Goal: Communication & Community: Answer question/provide support

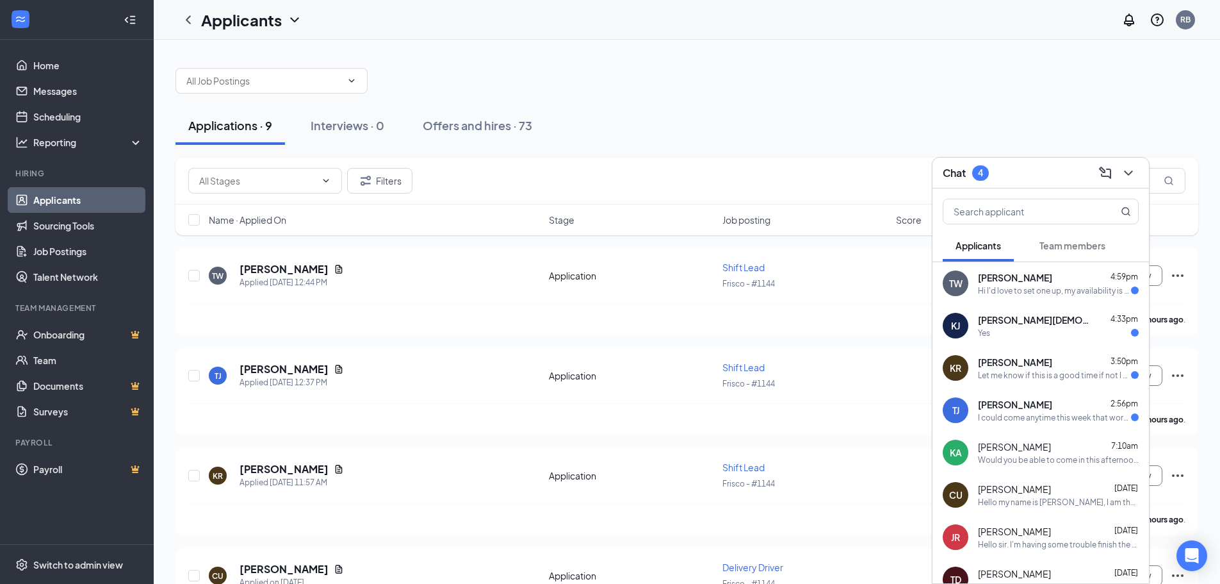
click at [1040, 332] on div "Yes" at bounding box center [1058, 332] width 161 height 11
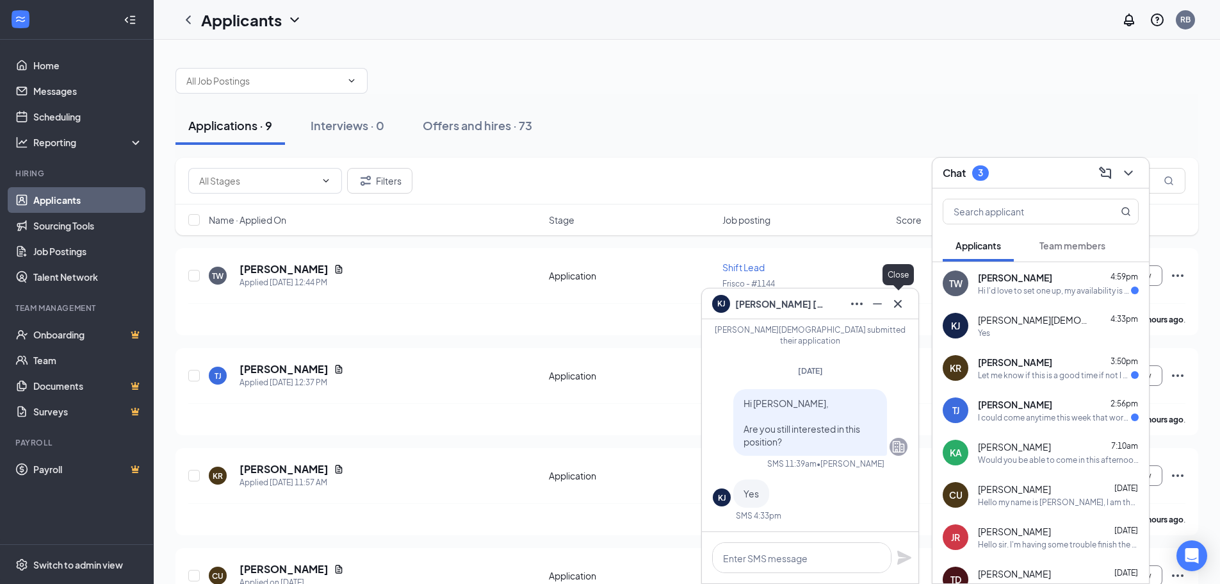
click at [900, 300] on icon "Cross" at bounding box center [897, 303] width 15 height 15
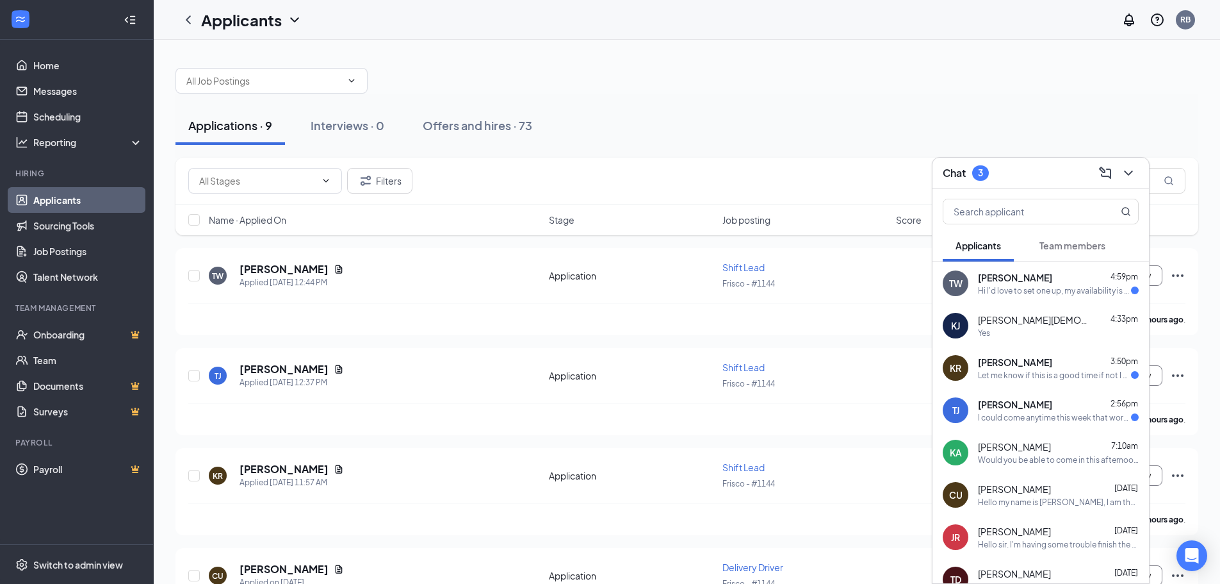
click at [1052, 402] on div "[PERSON_NAME] 2:56pm" at bounding box center [1058, 404] width 161 height 13
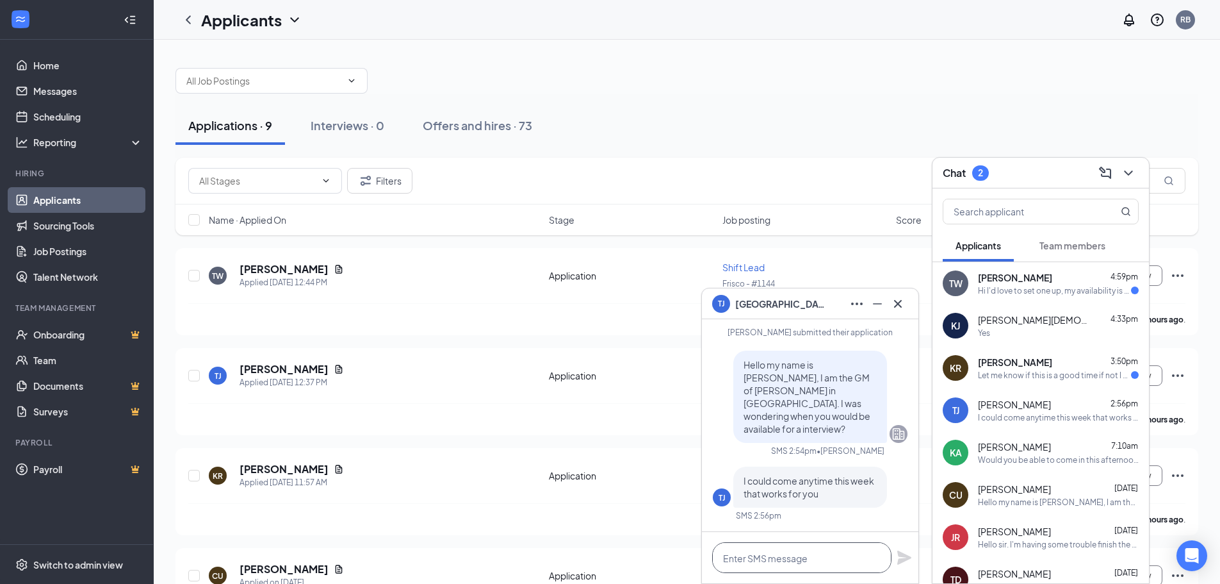
click at [805, 553] on textarea at bounding box center [801, 557] width 179 height 31
click at [885, 306] on icon "Minimize" at bounding box center [877, 303] width 15 height 15
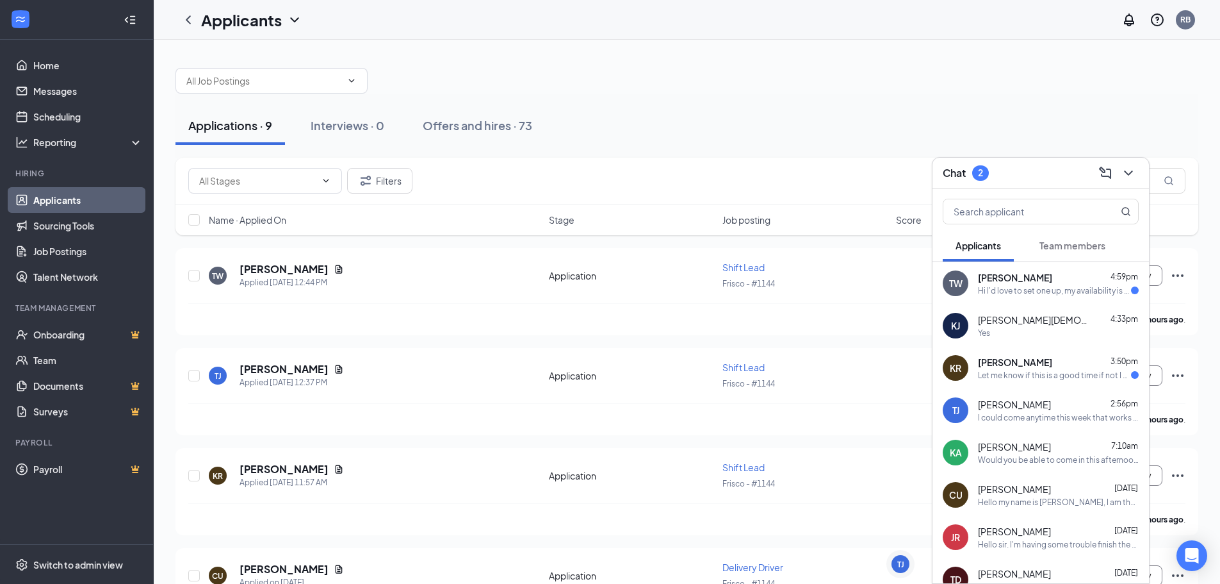
click at [1072, 292] on div "Hi I'd love to set one up, my availability is mostly mornings." at bounding box center [1054, 290] width 153 height 11
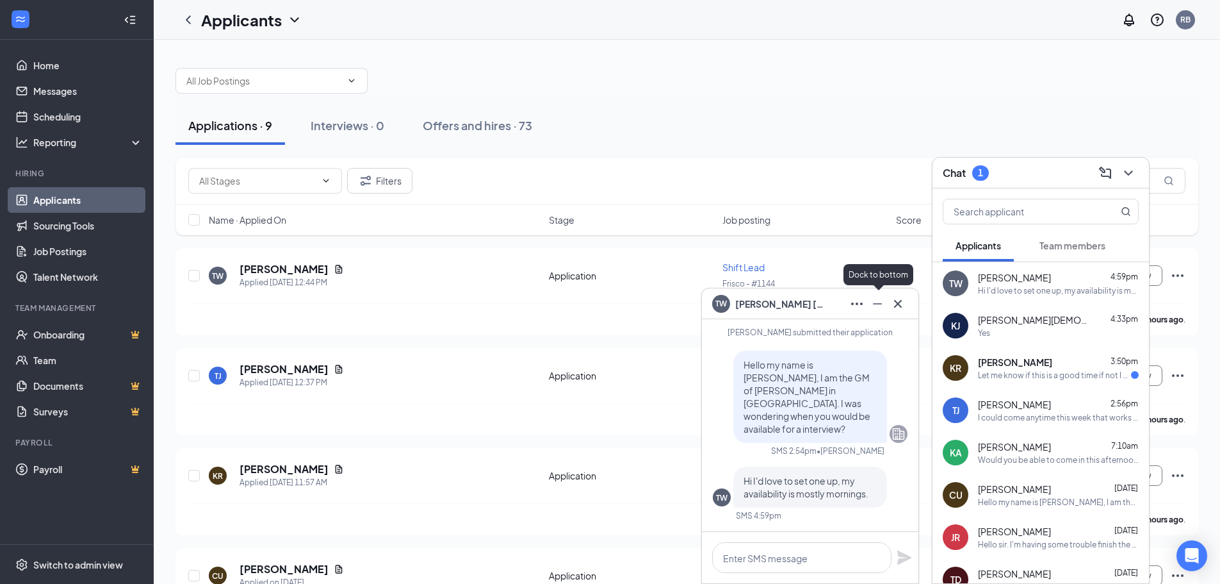
click at [871, 308] on icon "Minimize" at bounding box center [877, 303] width 15 height 15
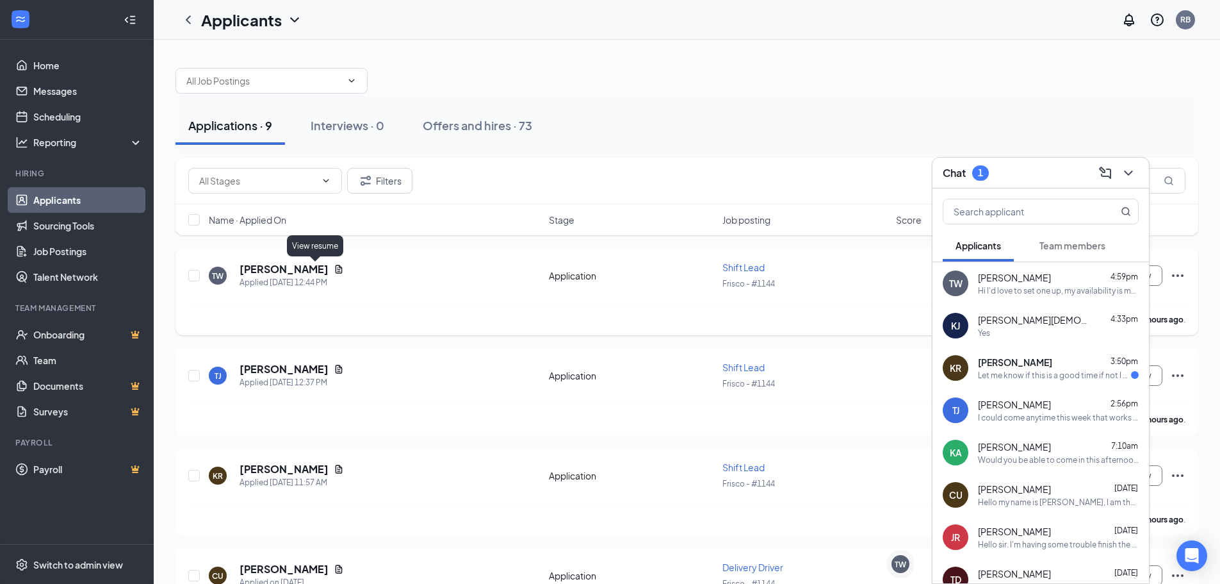
click at [334, 270] on icon "Document" at bounding box center [339, 269] width 10 height 10
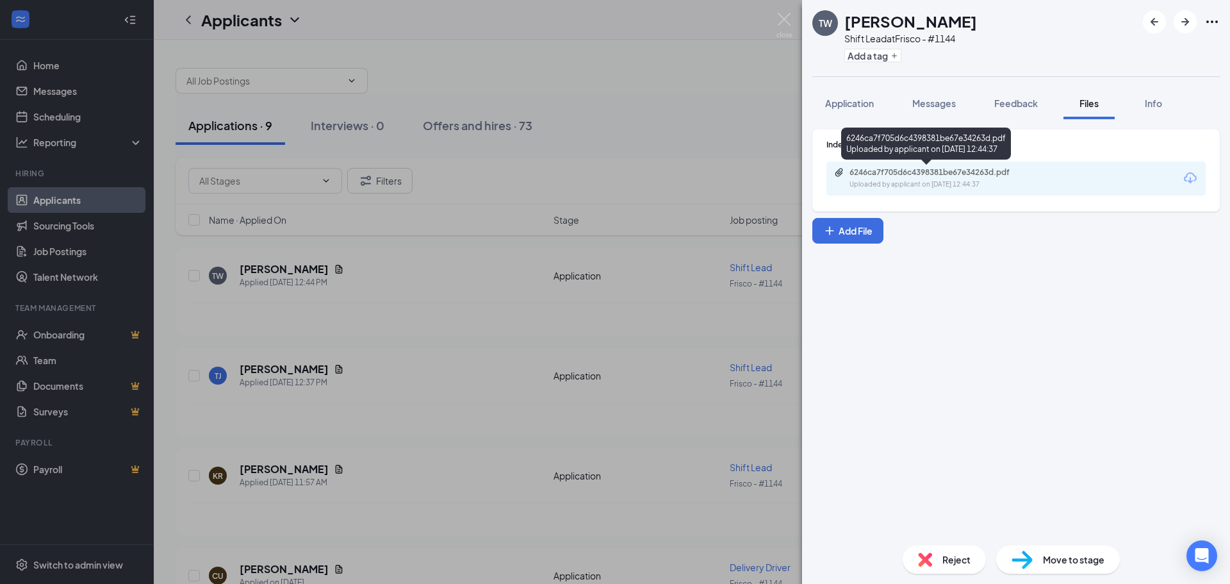
click at [939, 181] on div "Uploaded by applicant on [DATE] 12:44:37" at bounding box center [945, 184] width 192 height 10
click at [937, 100] on span "Messages" at bounding box center [934, 103] width 44 height 12
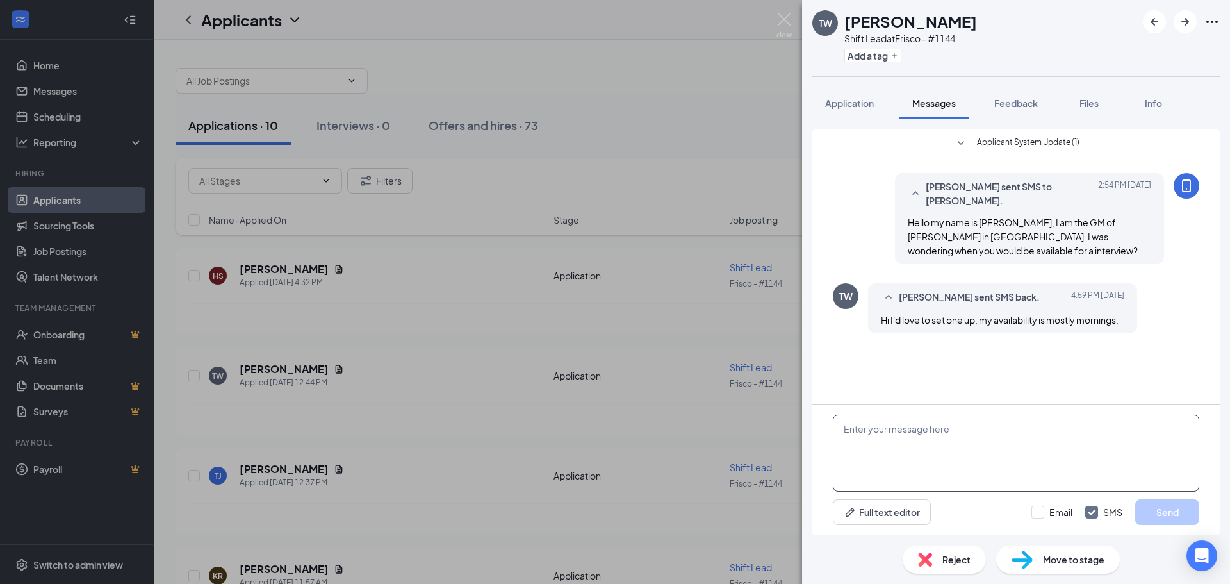
drag, startPoint x: 1057, startPoint y: 432, endPoint x: 1055, endPoint y: 442, distance: 10.4
click at [1056, 433] on textarea at bounding box center [1016, 452] width 366 height 77
type textarea "How does 9am [DATE] sound?"
click at [1158, 509] on button "Send" at bounding box center [1167, 512] width 64 height 26
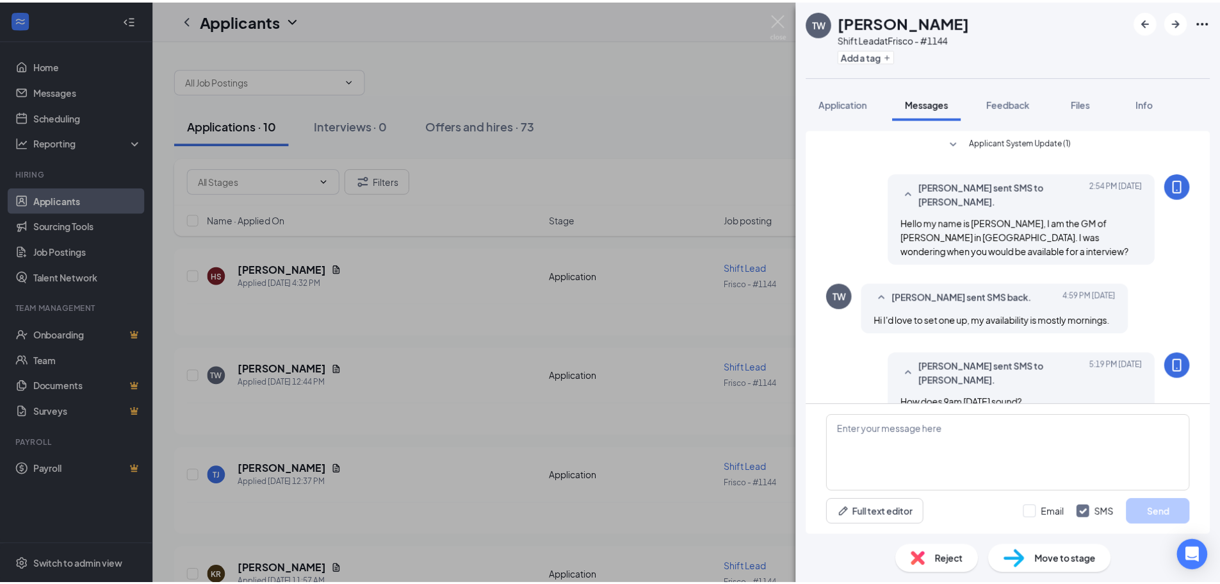
scroll to position [24, 0]
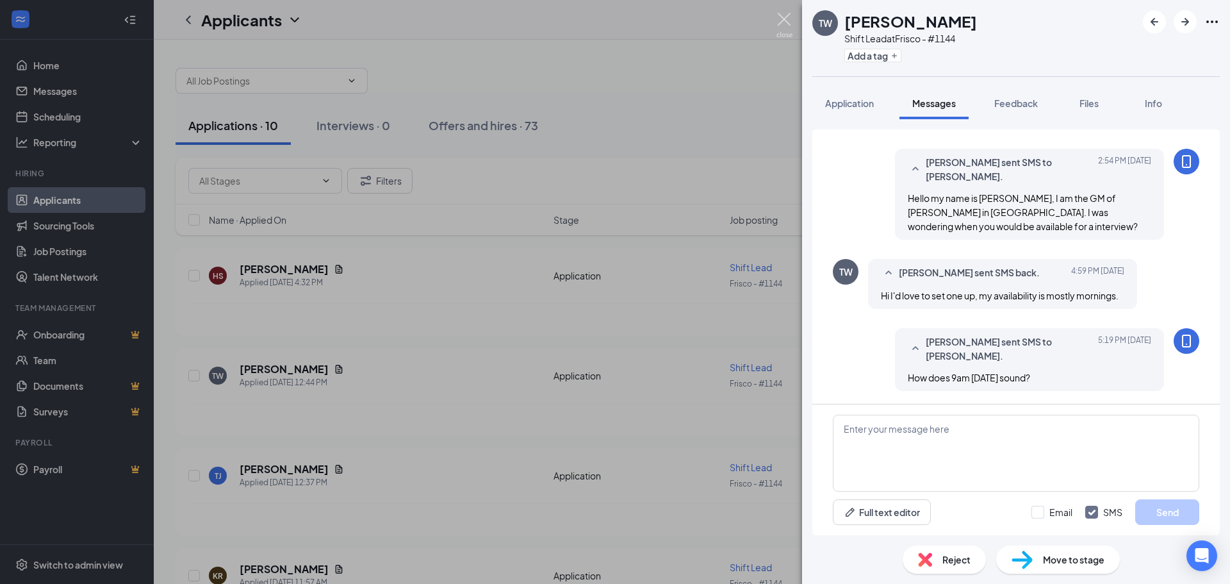
click at [785, 26] on img at bounding box center [784, 25] width 16 height 25
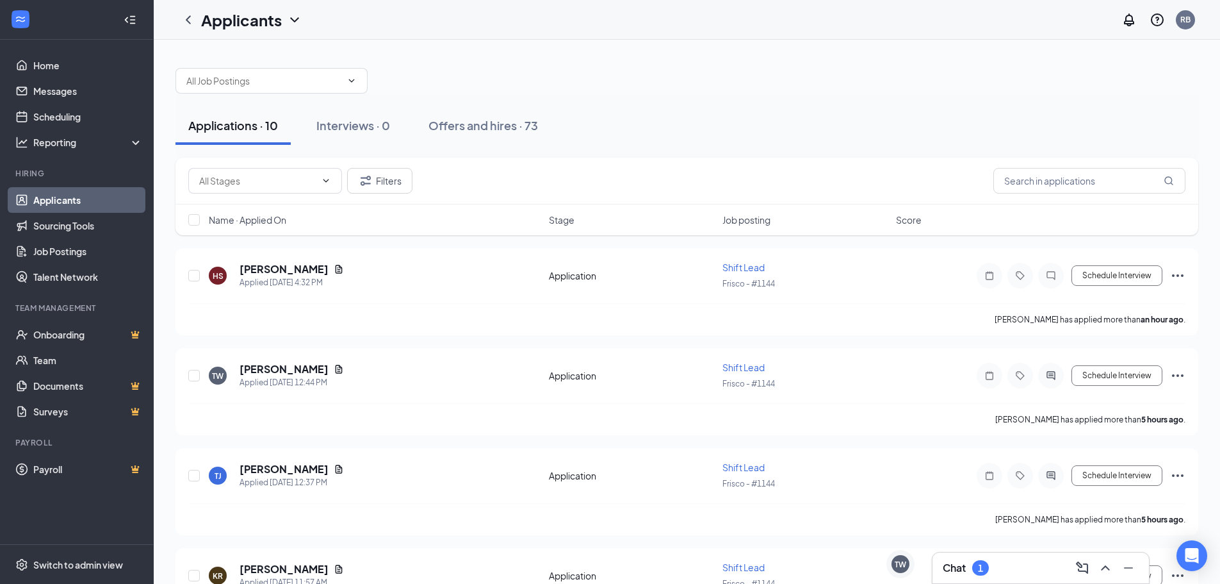
click at [998, 574] on div "Chat 1" at bounding box center [1041, 567] width 196 height 21
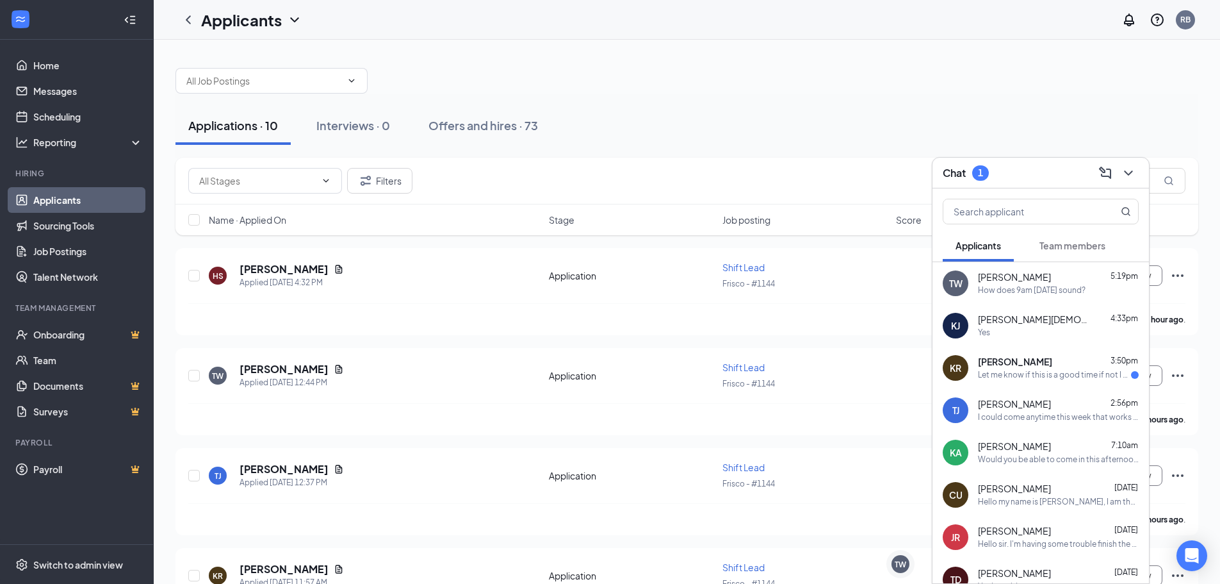
click at [1029, 413] on div "I could come anytime this week that works for you" at bounding box center [1058, 417] width 161 height 11
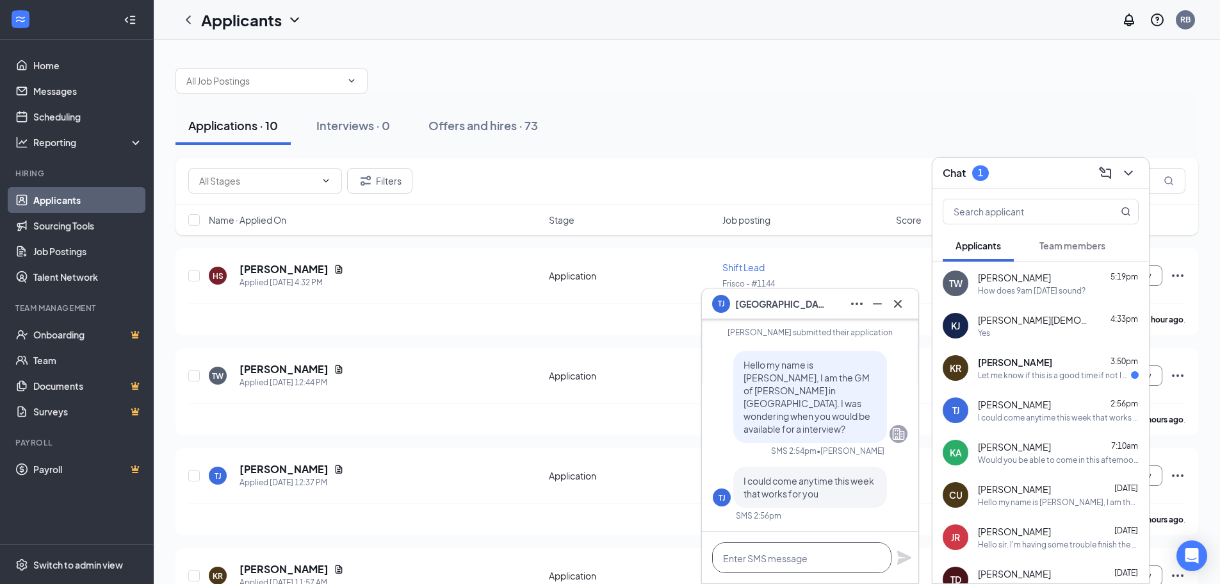
click at [803, 557] on textarea at bounding box center [801, 557] width 179 height 31
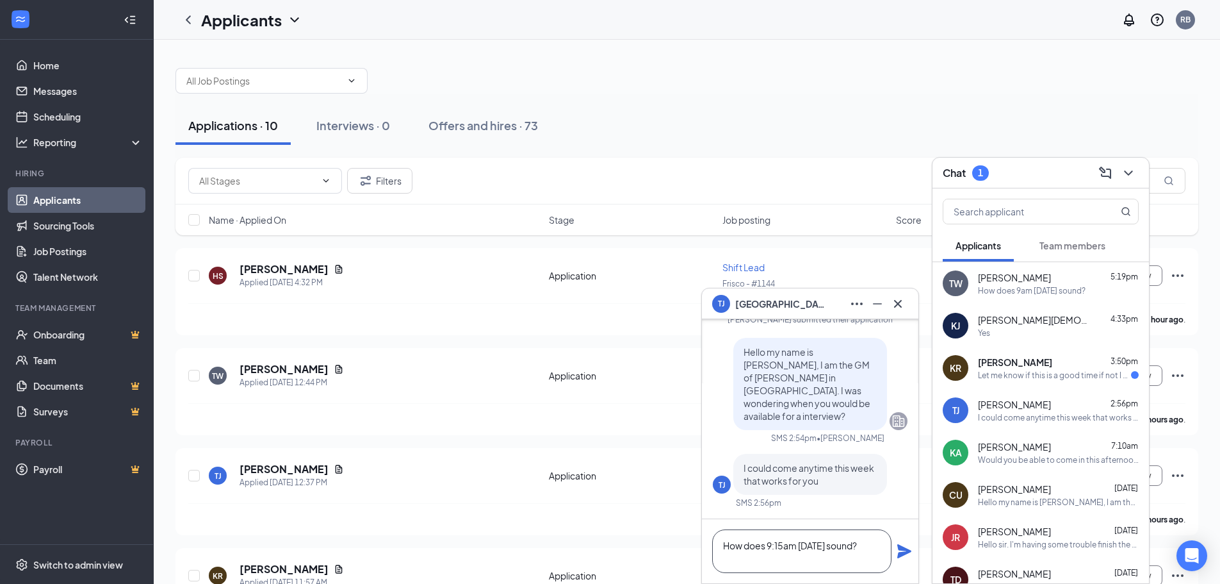
type textarea "How does 9:15am [DATE] sound?"
click at [901, 552] on icon "Plane" at bounding box center [905, 551] width 14 height 14
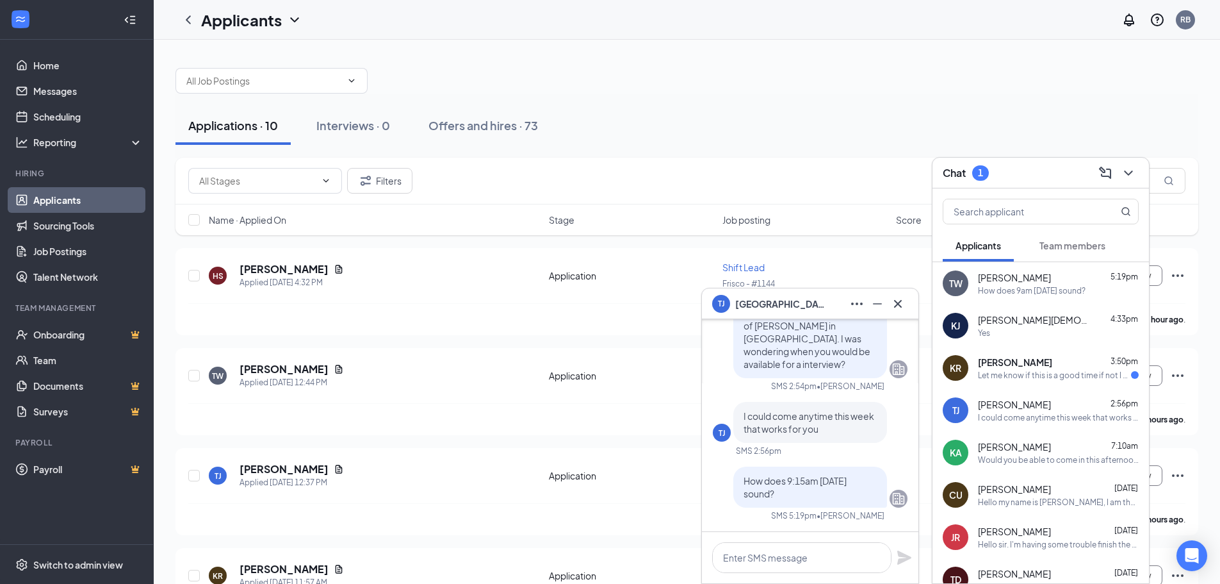
scroll to position [0, 0]
click at [899, 306] on icon "Cross" at bounding box center [897, 303] width 15 height 15
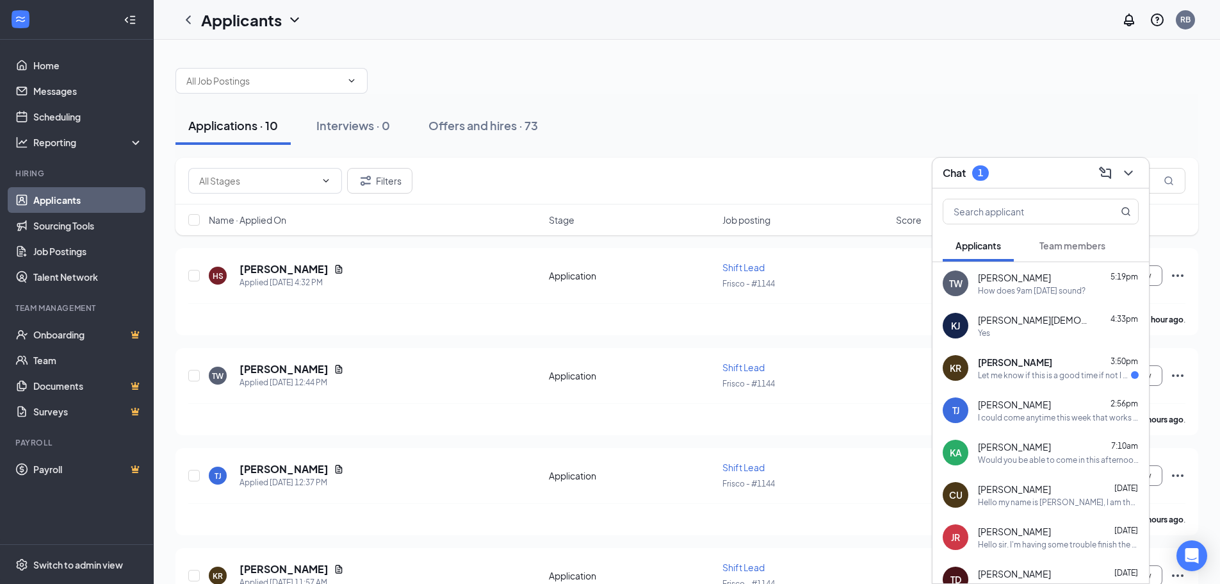
click at [1026, 374] on div "Let me know if this is a good time if not I can always come prepared for in the…" at bounding box center [1054, 375] width 153 height 11
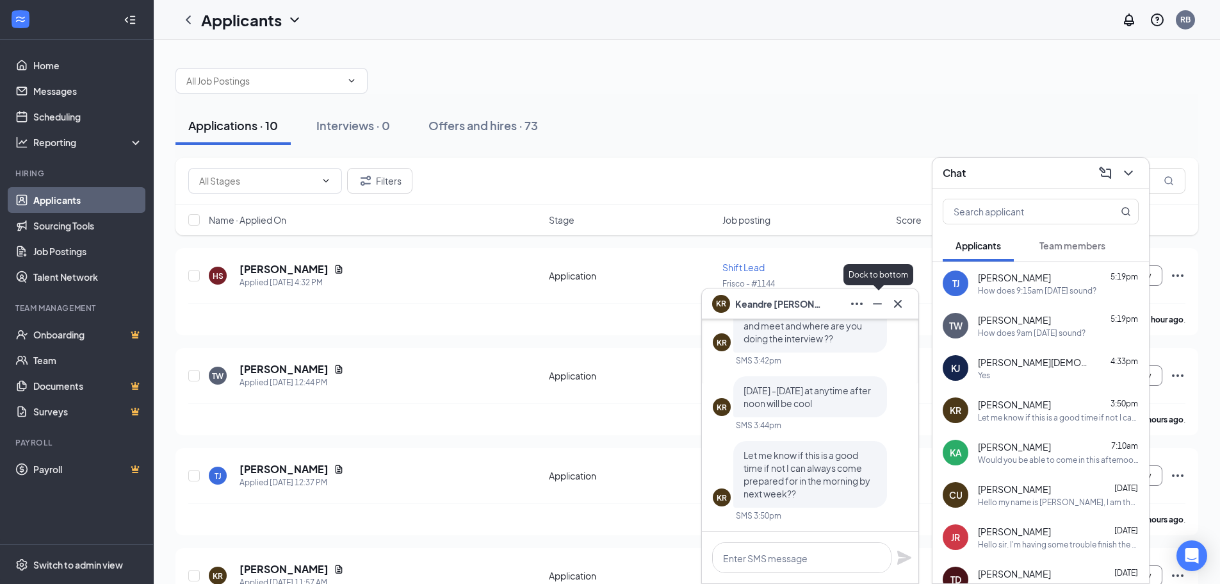
click at [875, 304] on icon "Minimize" at bounding box center [877, 303] width 9 height 1
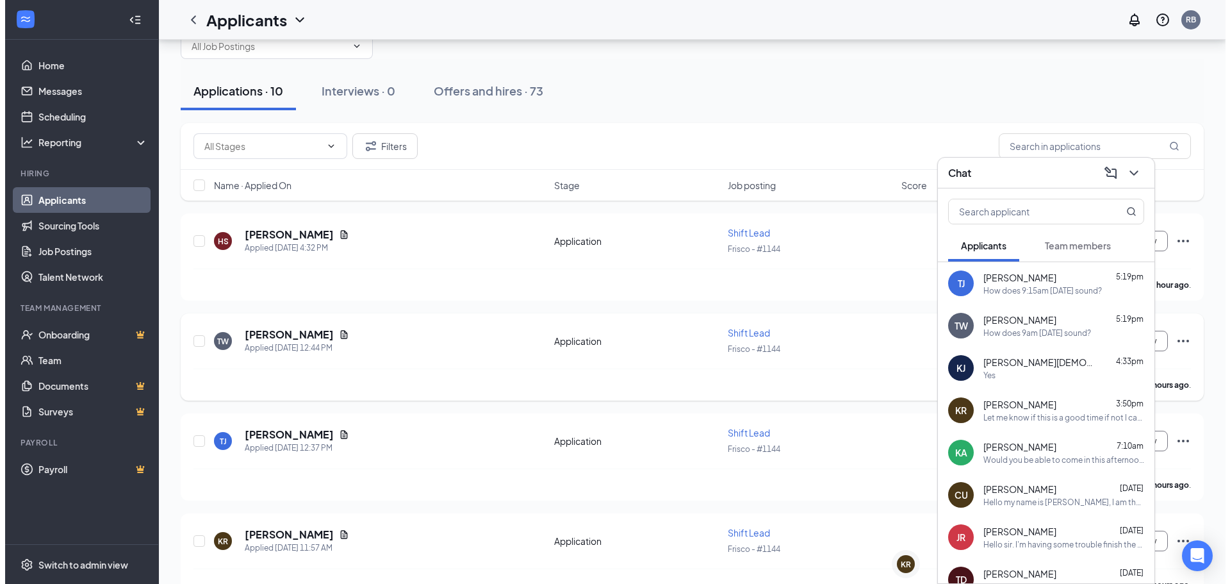
scroll to position [64, 0]
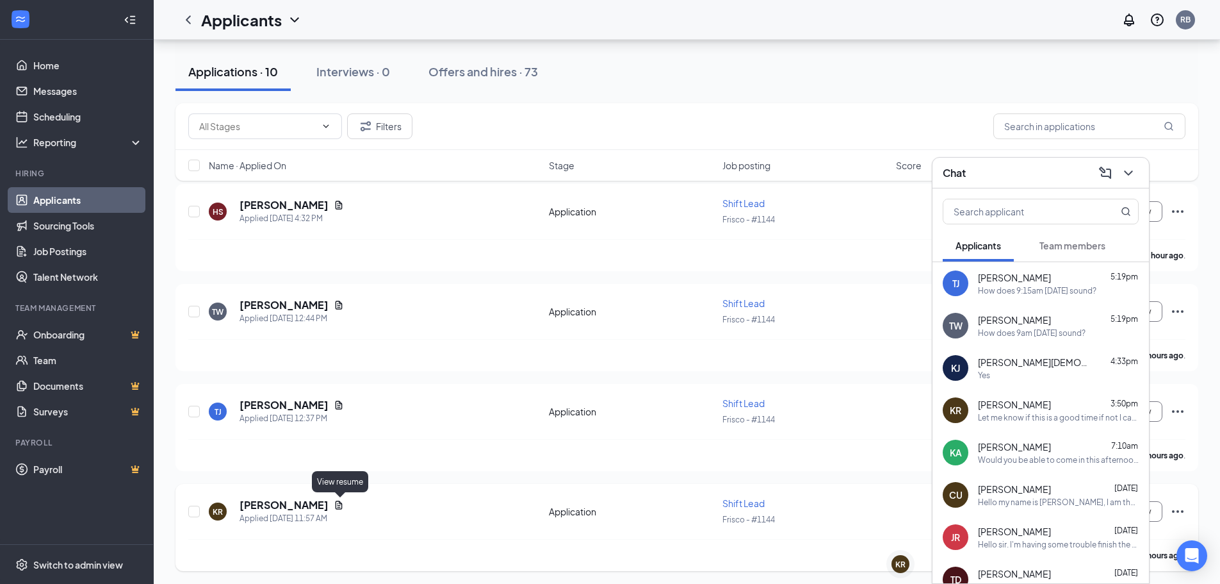
click at [344, 508] on icon "Document" at bounding box center [339, 505] width 10 height 10
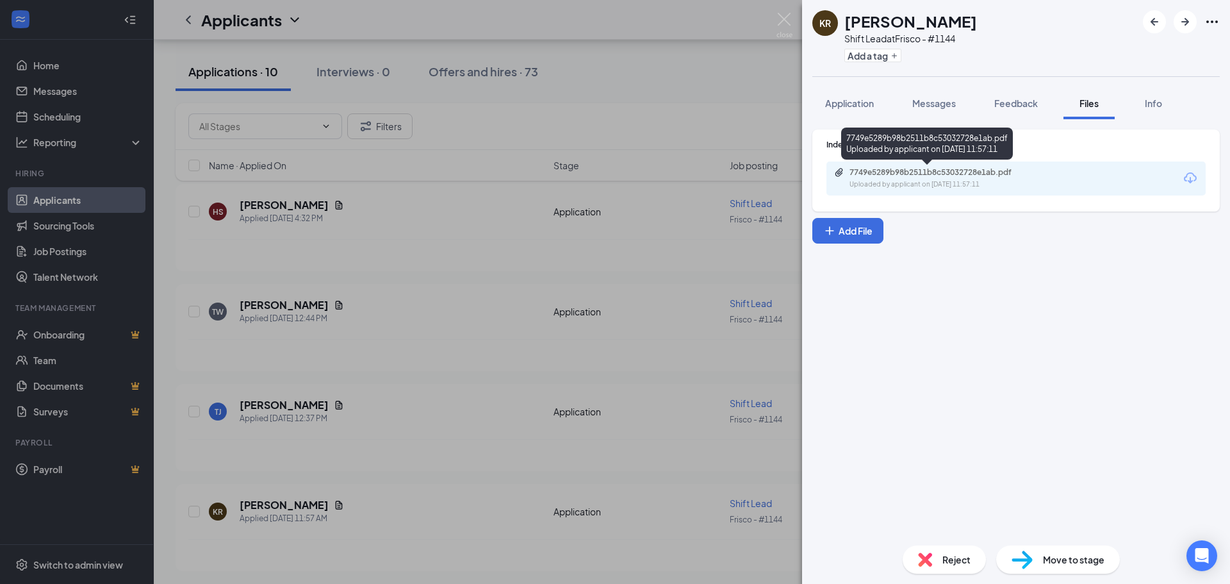
click at [922, 168] on div "7749e5289b98b2511b8c53032728e1ab.pdf" at bounding box center [938, 172] width 179 height 10
click at [941, 115] on button "Messages" at bounding box center [933, 103] width 69 height 32
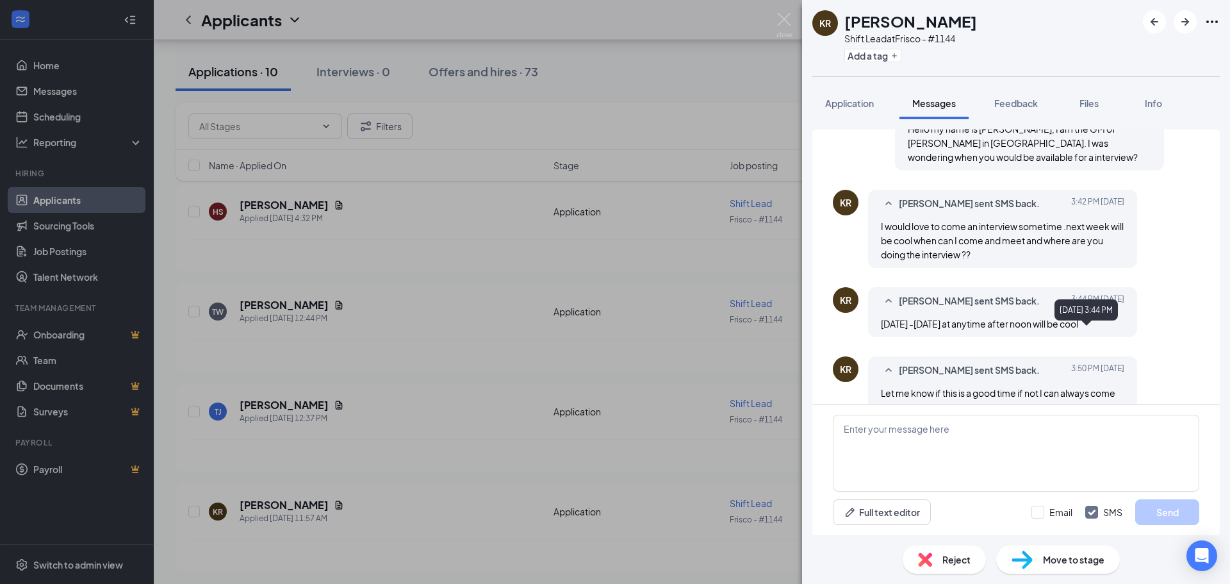
scroll to position [123, 0]
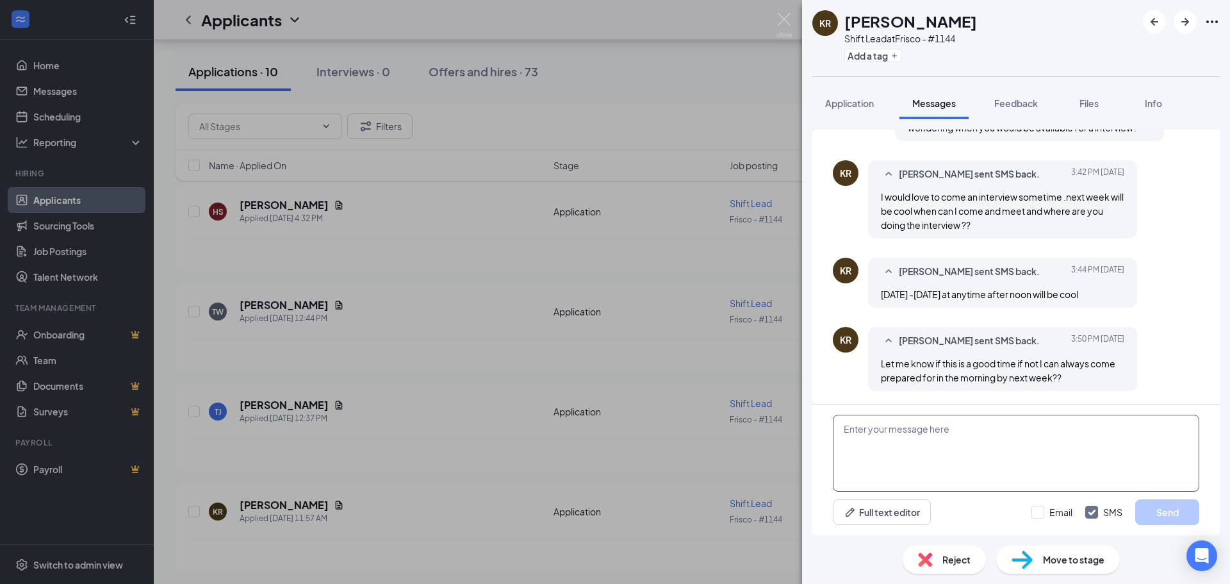
click at [1038, 443] on textarea at bounding box center [1016, 452] width 366 height 77
type textarea "How does [DATE] at 2pm sound?"
click at [1144, 505] on button "Send" at bounding box center [1167, 512] width 64 height 26
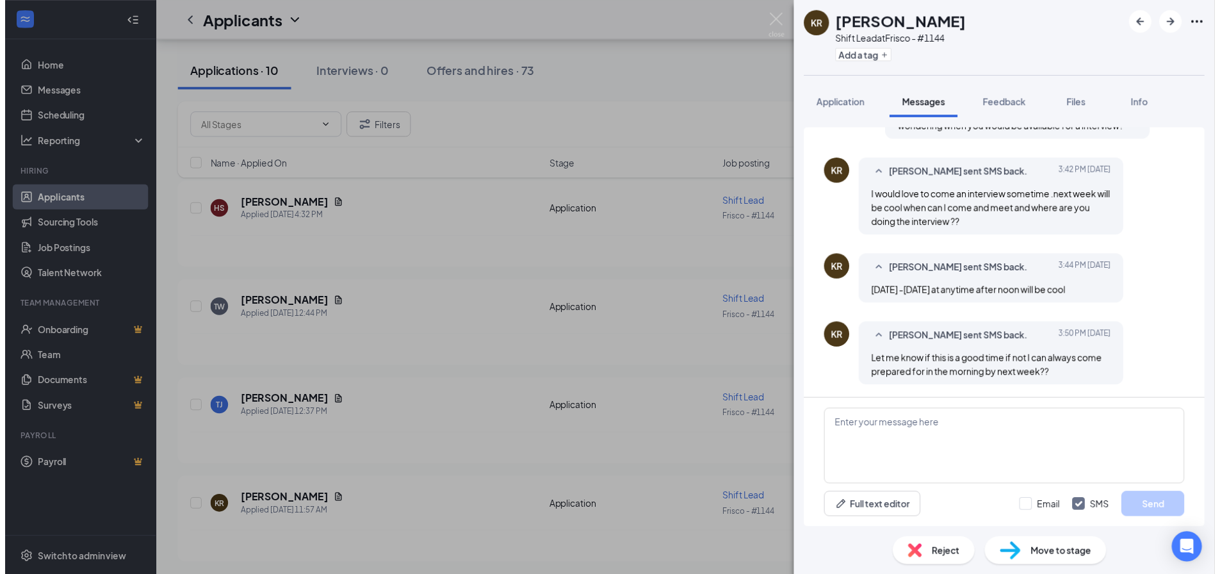
scroll to position [205, 0]
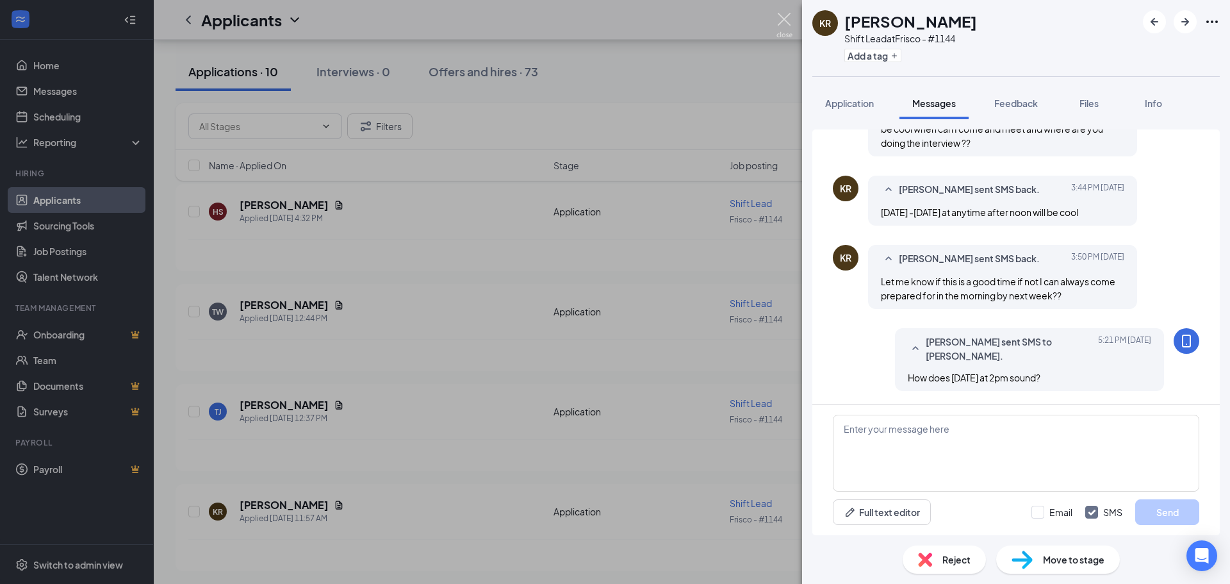
click at [785, 19] on img at bounding box center [784, 25] width 16 height 25
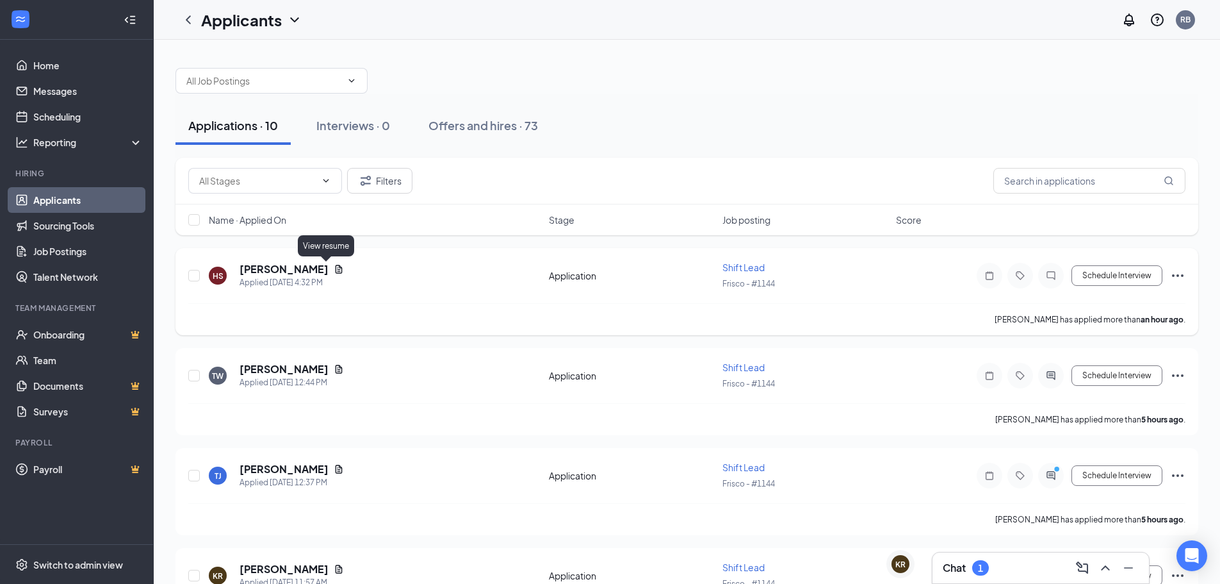
click at [334, 272] on icon "Document" at bounding box center [339, 269] width 10 height 10
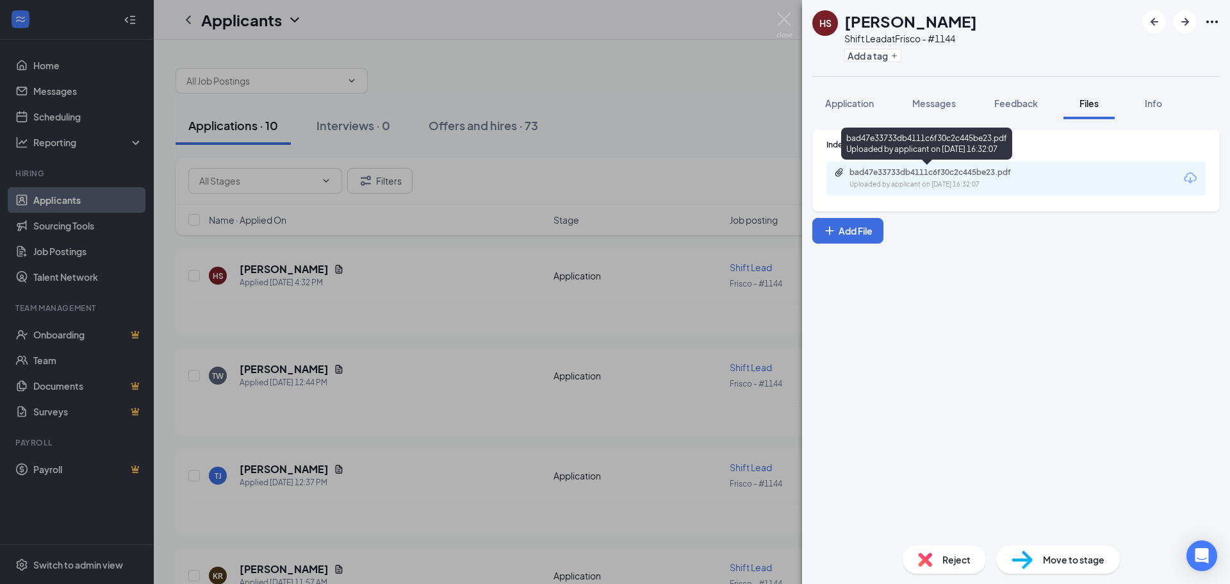
click at [935, 170] on div "bad47e33733db4111c6f30c2c445be23.pdf" at bounding box center [938, 172] width 179 height 10
click at [942, 105] on span "Messages" at bounding box center [934, 103] width 44 height 12
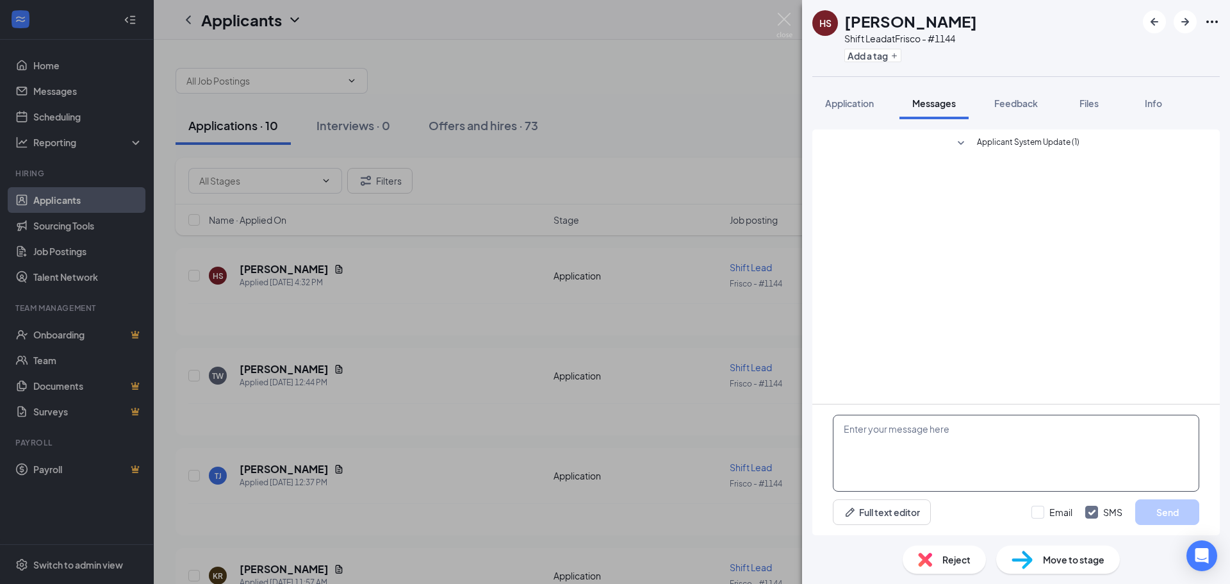
paste textarea "Hello my name is [PERSON_NAME], I am the GM of [PERSON_NAME] in [GEOGRAPHIC_DAT…"
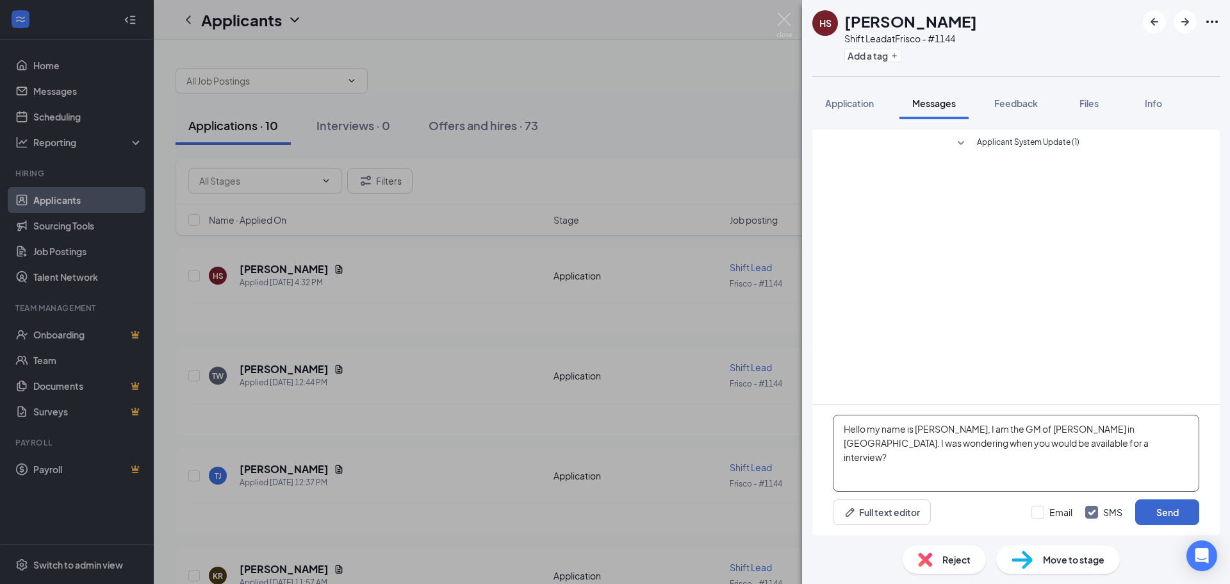
type textarea "Hello my name is [PERSON_NAME], I am the GM of [PERSON_NAME] in [GEOGRAPHIC_DAT…"
click at [1166, 511] on button "Send" at bounding box center [1167, 512] width 64 height 26
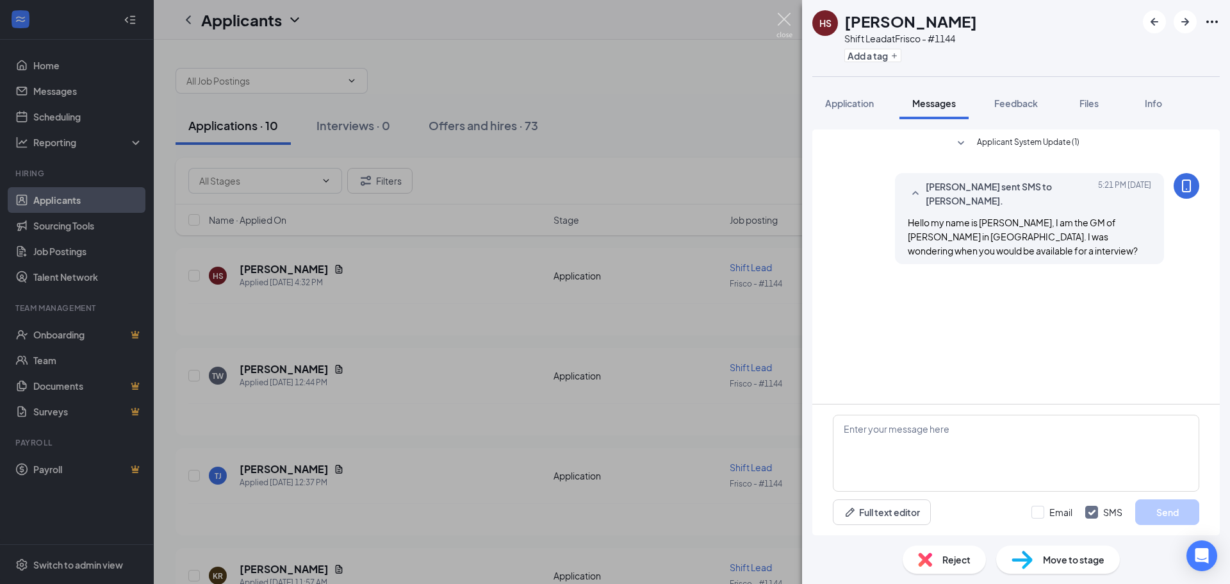
click at [787, 17] on img at bounding box center [784, 25] width 16 height 25
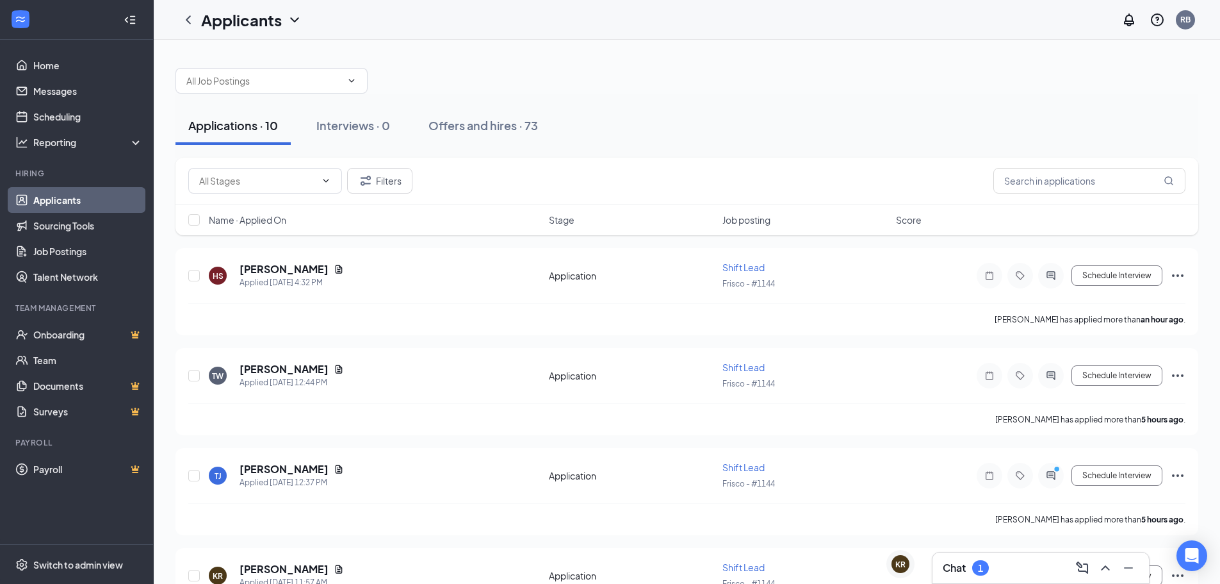
click at [1006, 575] on div "Chat 1" at bounding box center [1041, 567] width 196 height 21
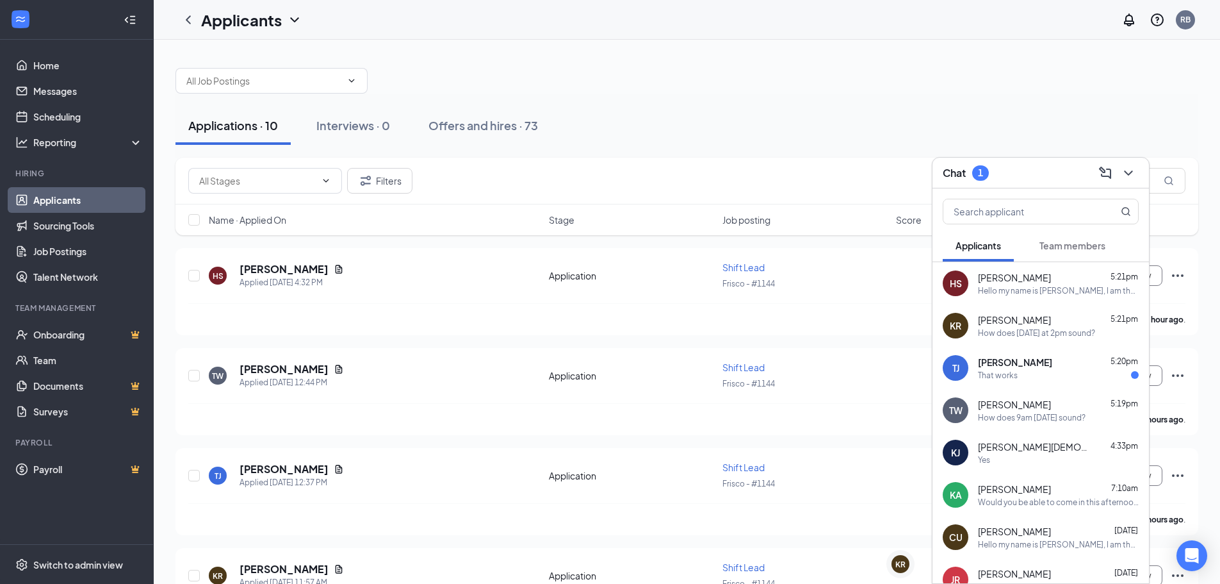
click at [1039, 361] on div "[PERSON_NAME] 5:20pm" at bounding box center [1058, 362] width 161 height 13
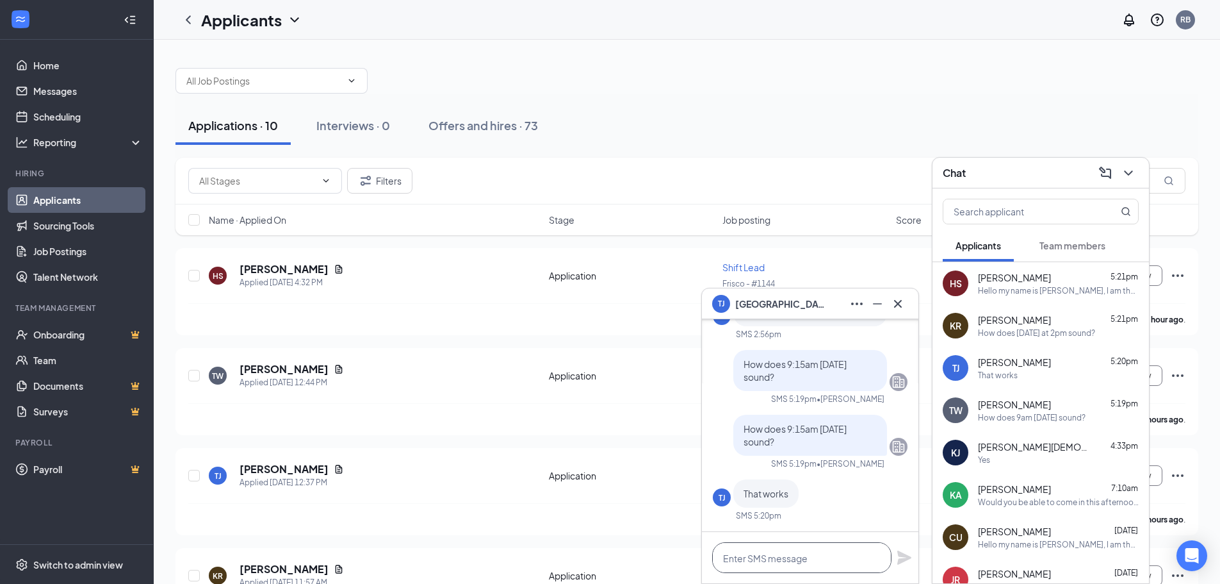
click at [788, 554] on textarea at bounding box center [801, 557] width 179 height 31
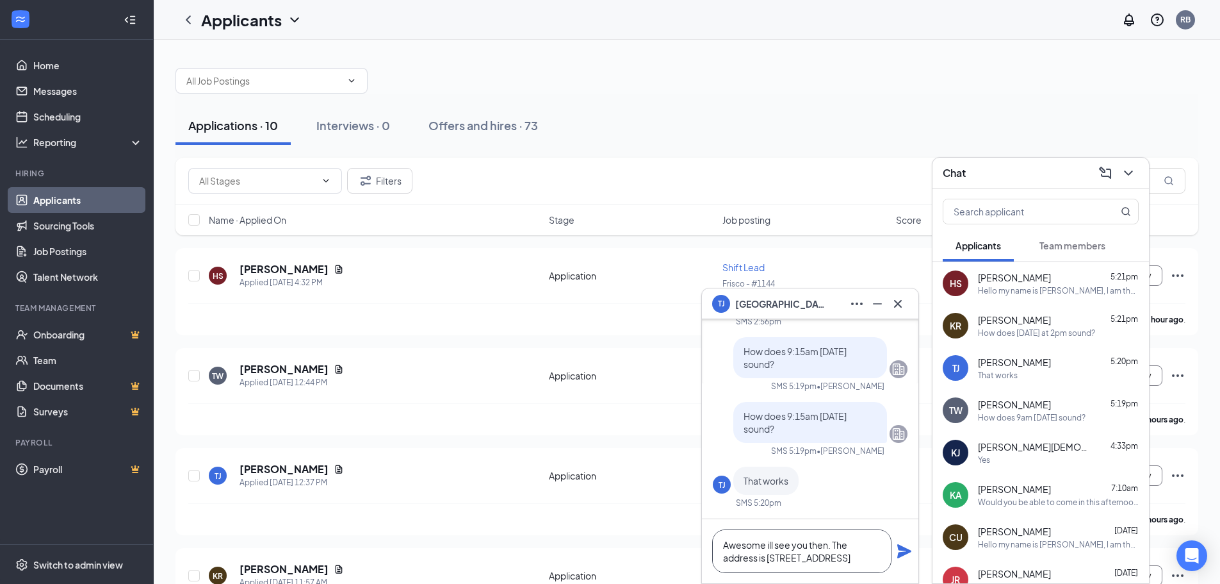
type textarea "Awesome ill see you then. The address is [STREET_ADDRESS]"
click at [901, 553] on icon "Plane" at bounding box center [905, 551] width 14 height 14
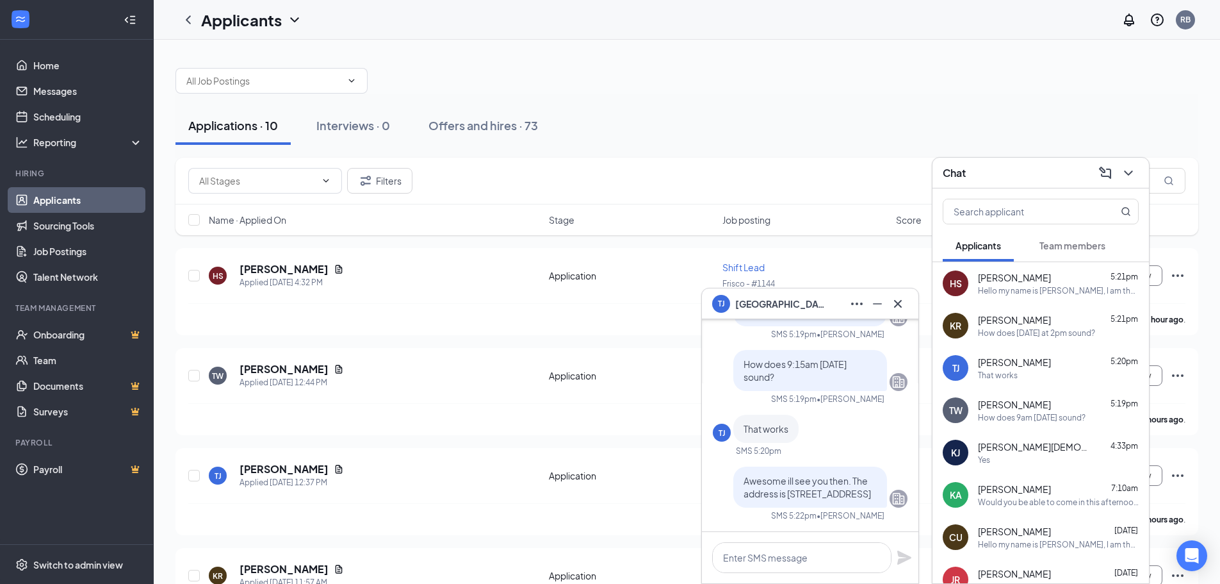
scroll to position [0, 0]
click at [904, 302] on icon "Cross" at bounding box center [897, 303] width 15 height 15
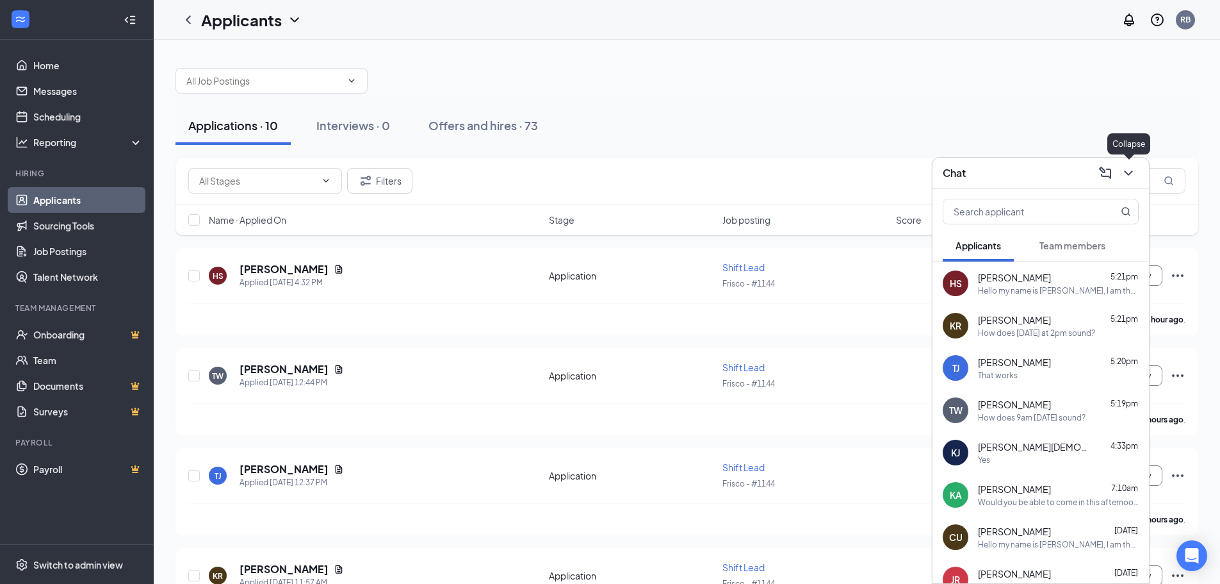
click at [1133, 171] on icon "ChevronDown" at bounding box center [1128, 172] width 8 height 5
